Goal: Find specific page/section: Find specific page/section

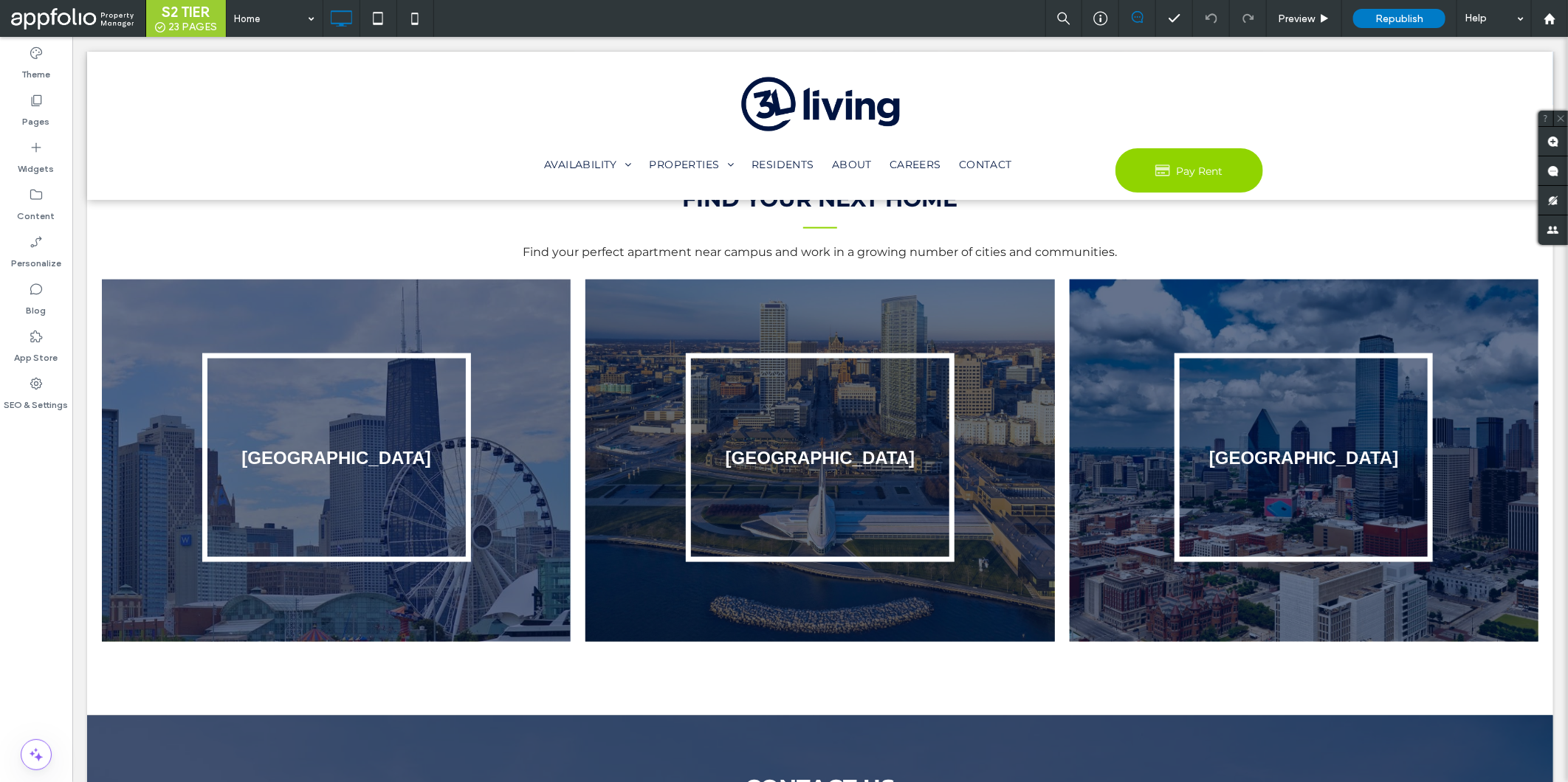
scroll to position [1132, 0]
click at [55, 100] on div "Pages" at bounding box center [36, 110] width 72 height 47
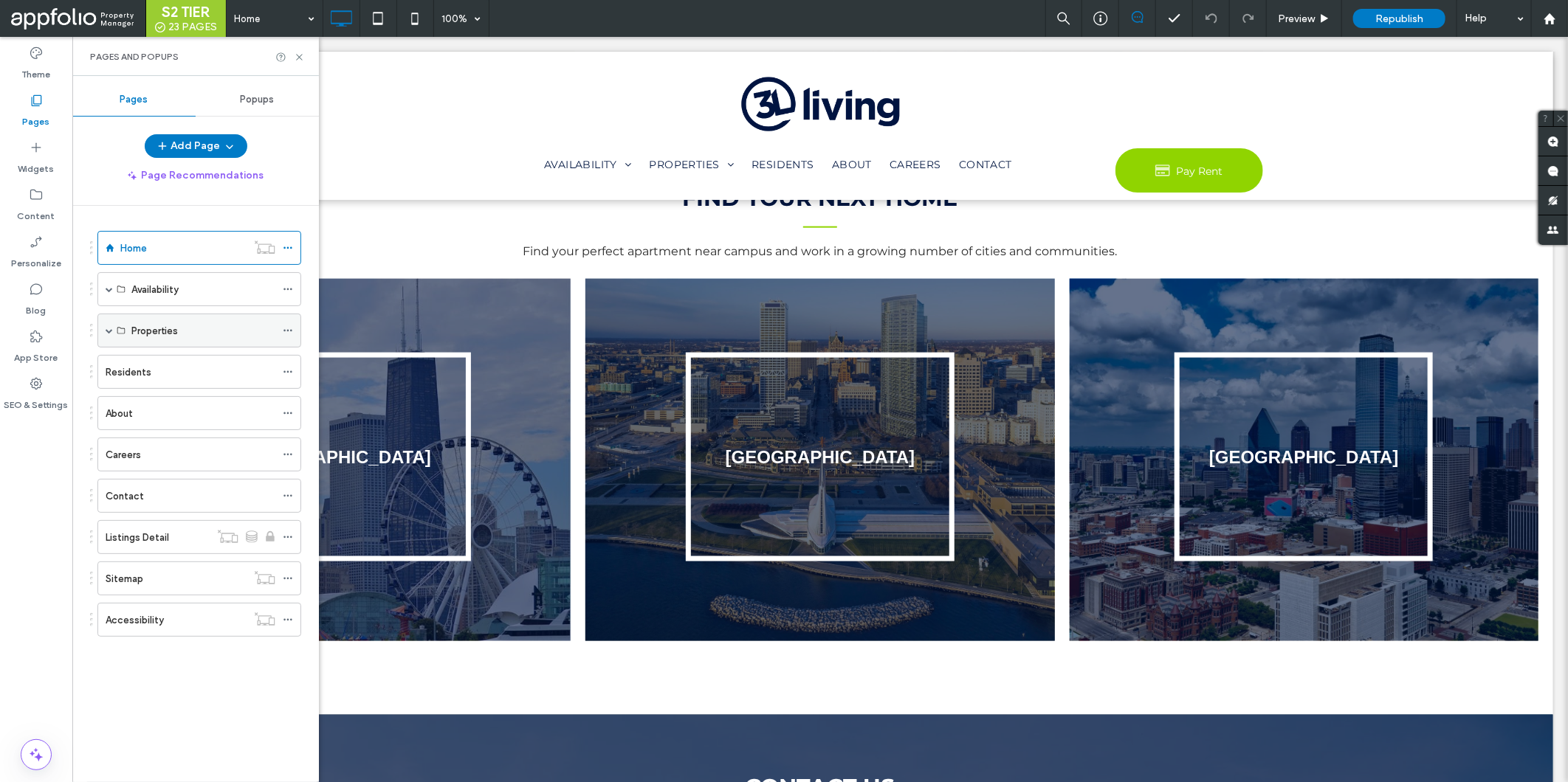
click at [113, 335] on div "Properties" at bounding box center [199, 331] width 204 height 34
click at [108, 330] on span at bounding box center [109, 331] width 8 height 8
click at [143, 391] on div "[GEOGRAPHIC_DATA]" at bounding box center [209, 398] width 133 height 15
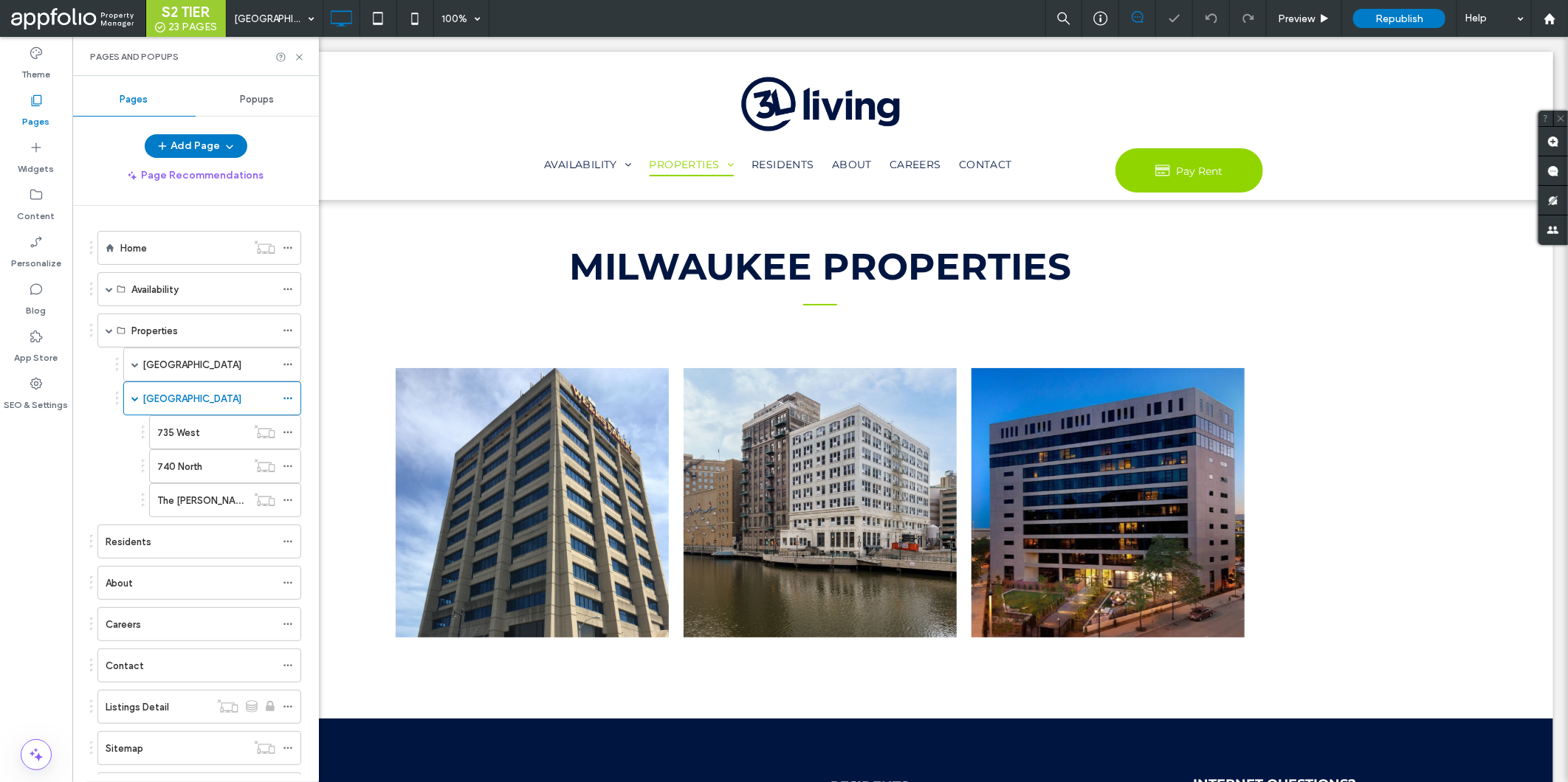
click at [181, 505] on label "The [PERSON_NAME]" at bounding box center [204, 501] width 94 height 26
click at [292, 61] on div at bounding box center [290, 57] width 29 height 11
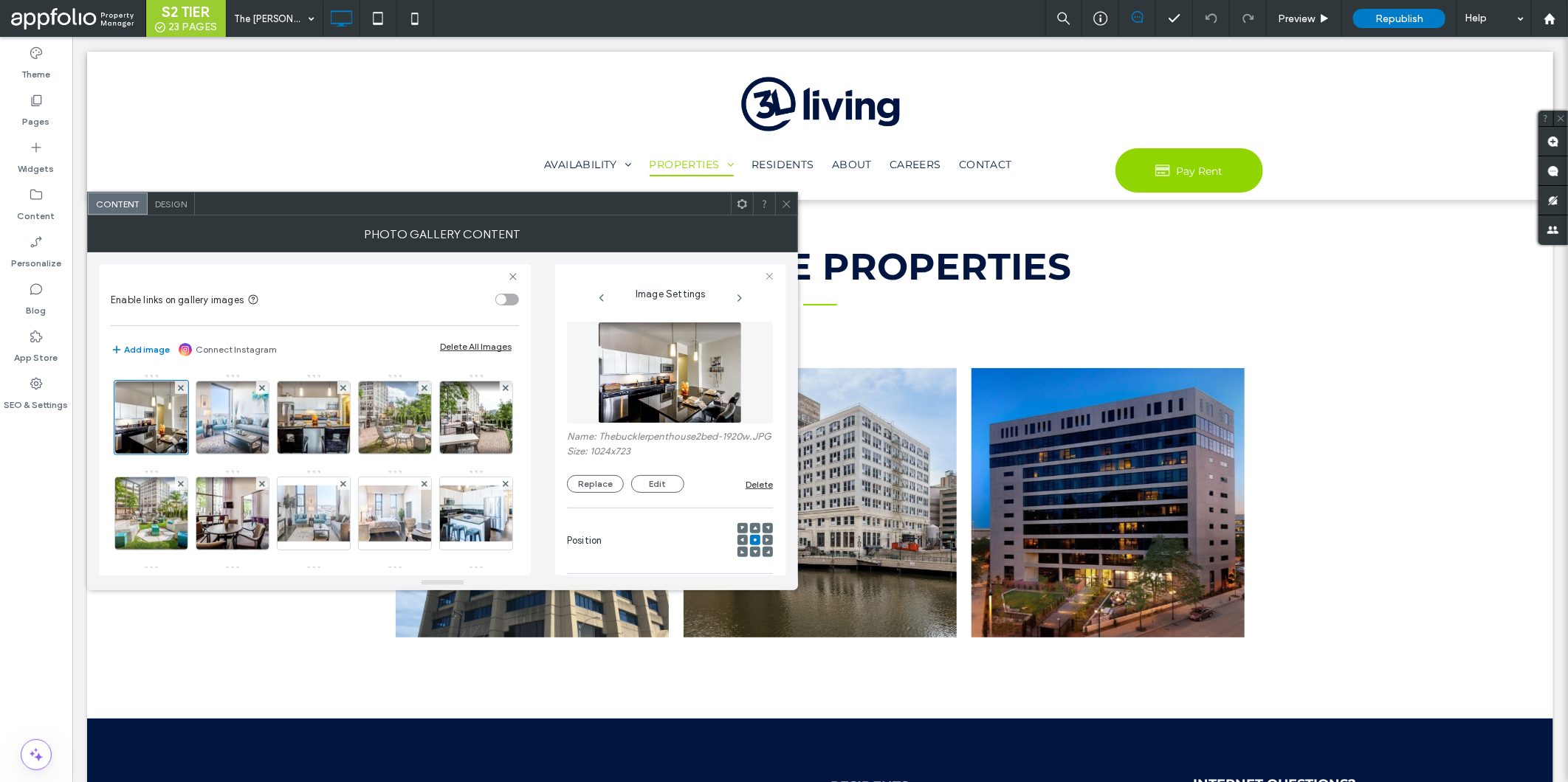
click at [789, 203] on icon at bounding box center [786, 204] width 11 height 11
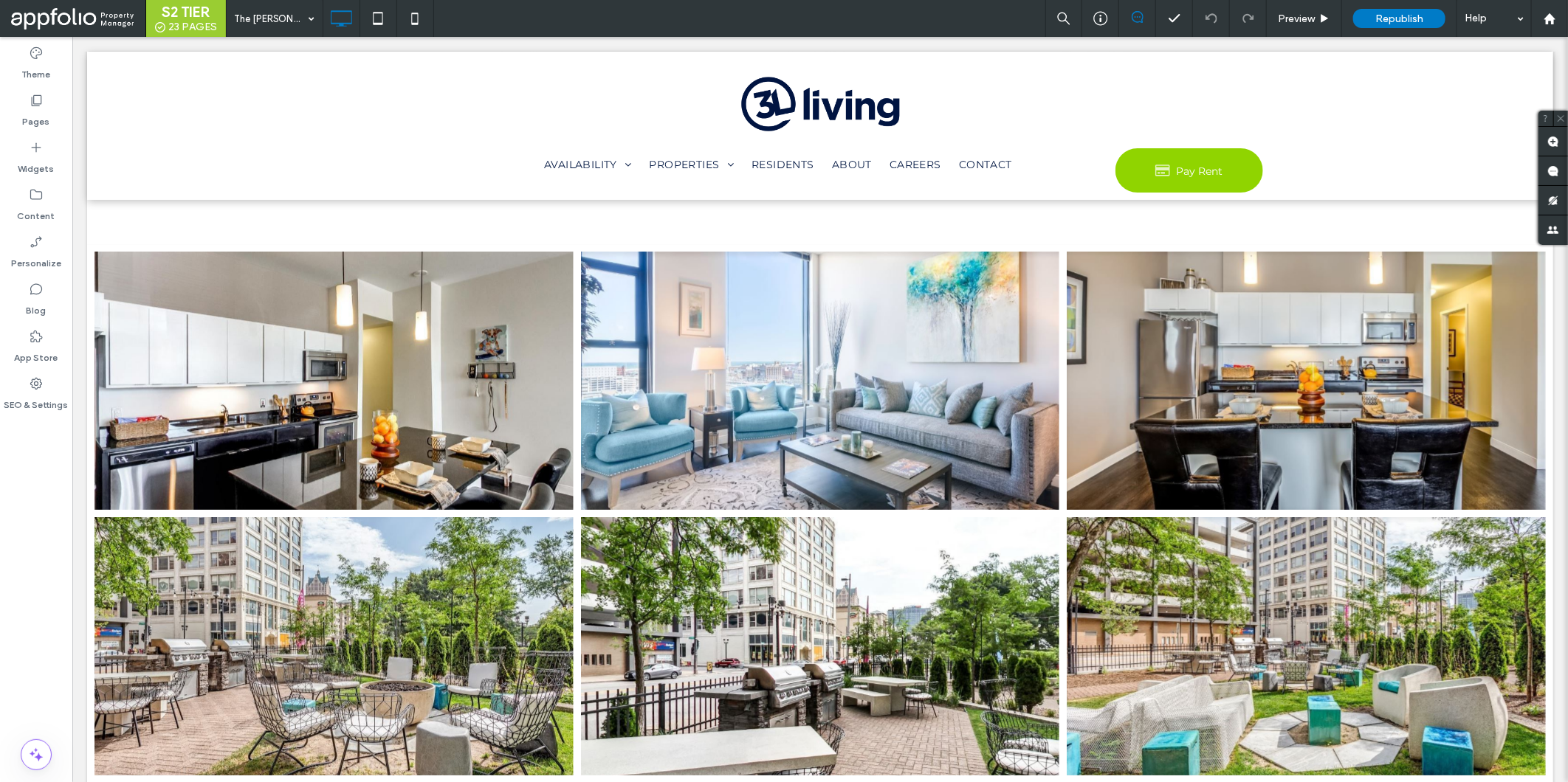
scroll to position [2474, 0]
click at [49, 112] on div "Pages" at bounding box center [36, 110] width 72 height 47
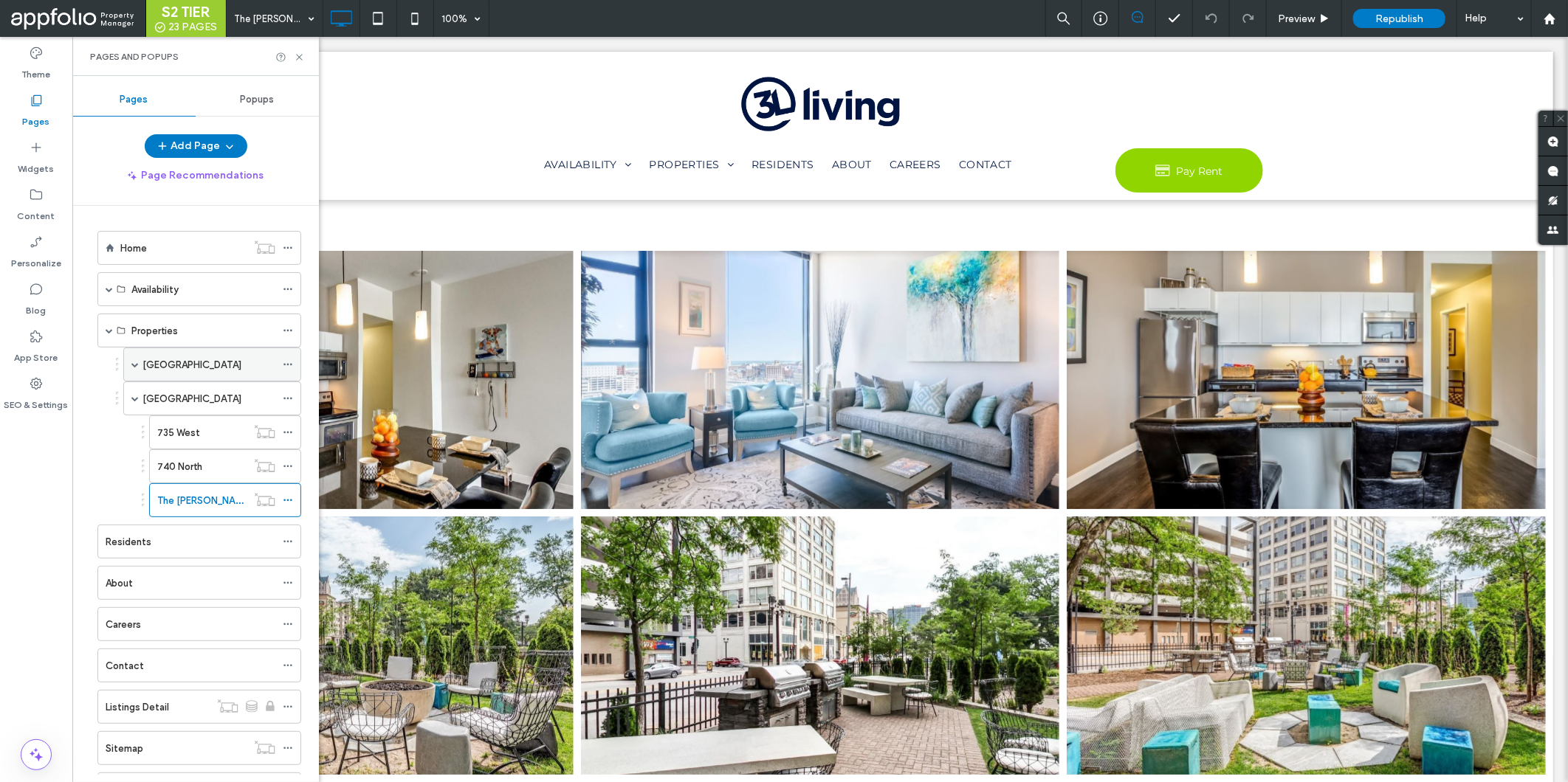
click at [134, 369] on span at bounding box center [135, 364] width 8 height 32
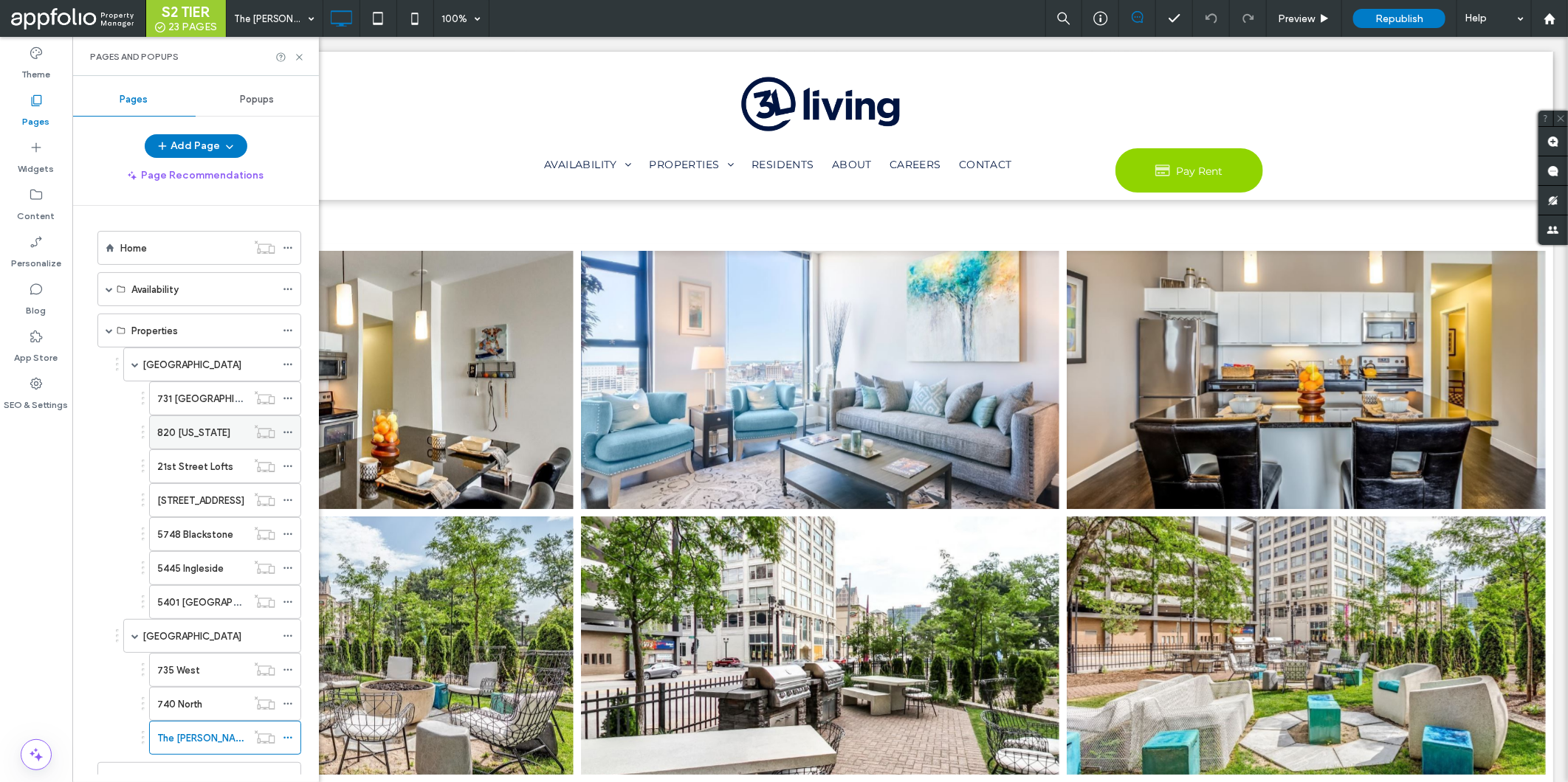
click at [193, 441] on label "820 [US_STATE]" at bounding box center [193, 433] width 73 height 26
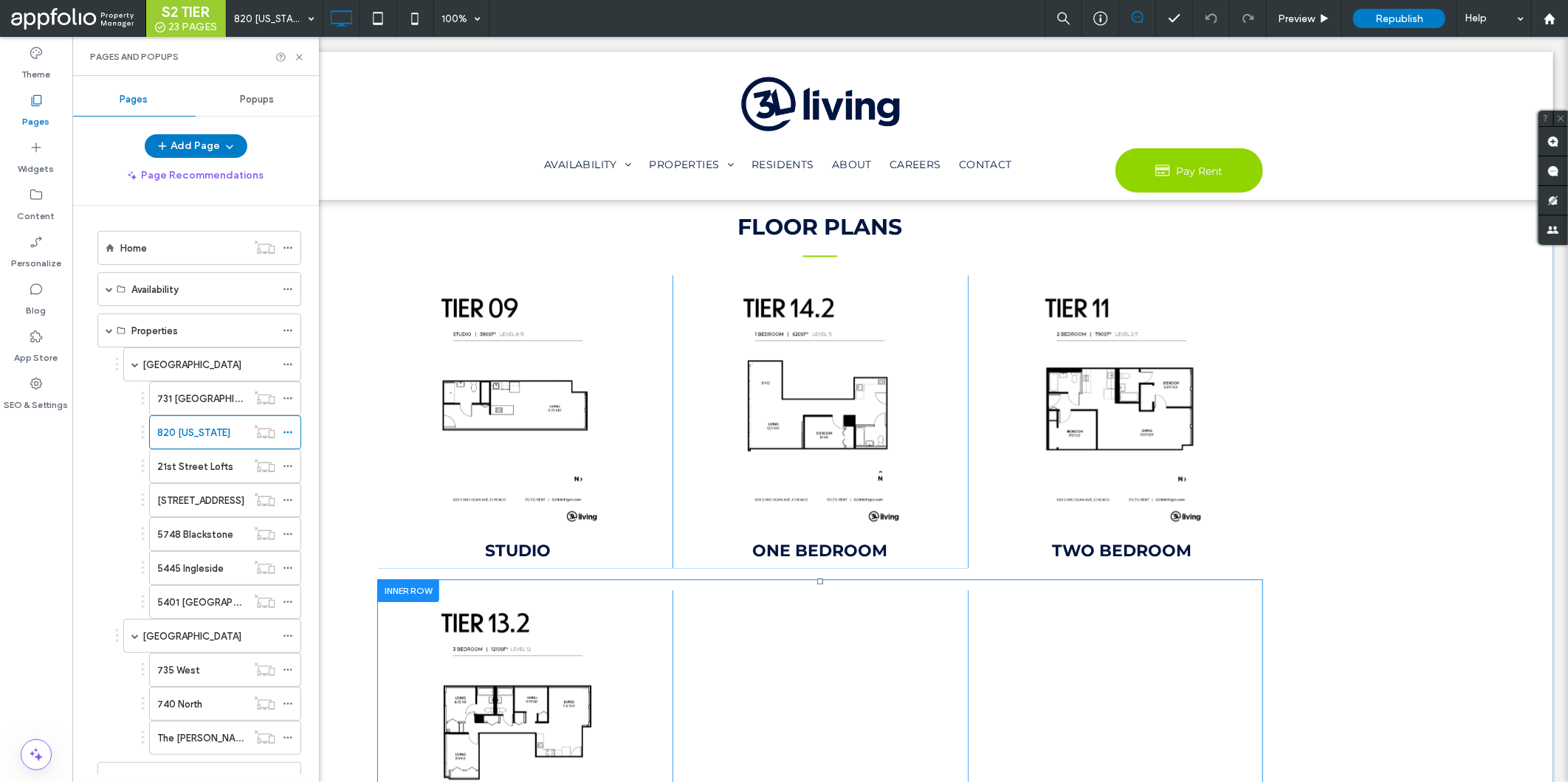
scroll to position [2007, 0]
